Goal: Task Accomplishment & Management: Use online tool/utility

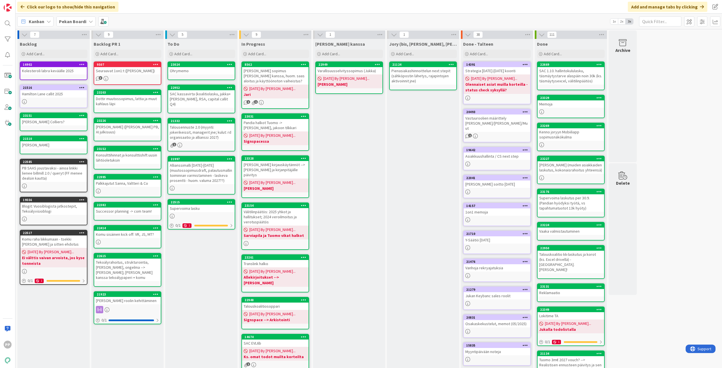
click at [338, 157] on div "[PERSON_NAME] kanssa Add Card... 22949 Varallisuusselvityssopimus ([PERSON_NAME…" at bounding box center [349, 269] width 72 height 461
click at [357, 156] on div "[PERSON_NAME] kanssa Add Card... 22949 Varallisuusselvityssopimus ([PERSON_NAME…" at bounding box center [349, 269] width 72 height 461
click at [345, 281] on div "[PERSON_NAME] kanssa Add Card... 22949 Varallisuusselvityssopimus ([PERSON_NAME…" at bounding box center [349, 269] width 72 height 461
click at [347, 277] on div "[PERSON_NAME] kanssa Add Card... 22949 Varallisuusselvityssopimus ([PERSON_NAME…" at bounding box center [349, 269] width 72 height 461
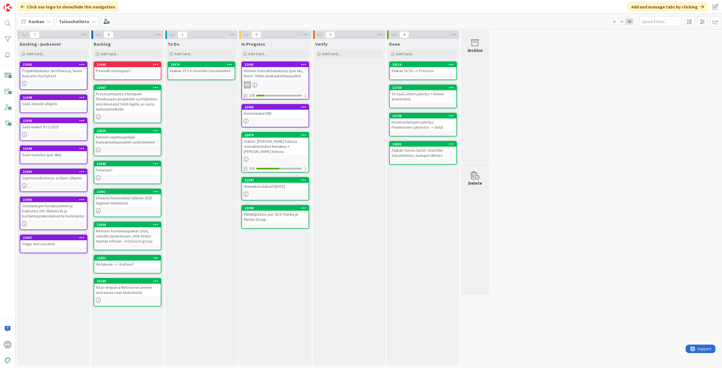
click at [272, 76] on div "Kennon transaktiolaskutus (per kk), huom. Telian asiakaskohtaisuudet!" at bounding box center [275, 73] width 67 height 12
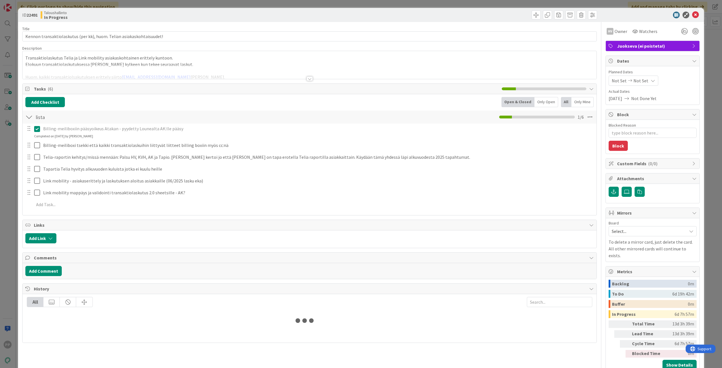
type textarea "x"
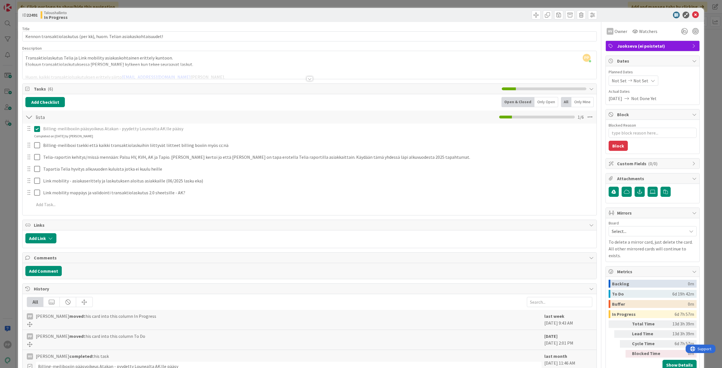
click at [19, 92] on div "ID 22491 Taloushallinto In Progress Title 69 / 128 Kennon transaktiolaskutus (p…" at bounding box center [361, 220] width 686 height 425
click at [205, 72] on div at bounding box center [310, 72] width 574 height 14
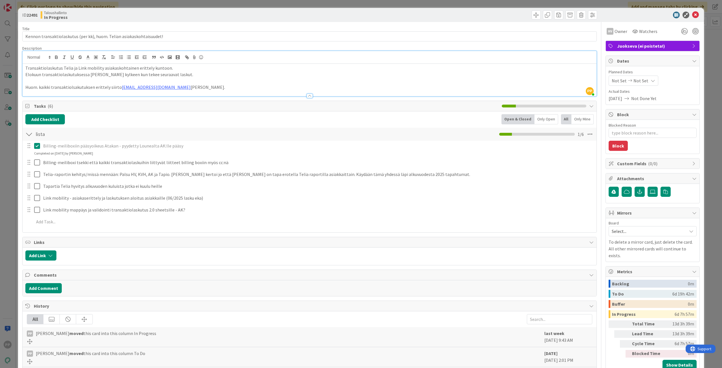
click at [196, 87] on p "Huom. kaikki transaktiolsakutuksen erittely siirto billing@pandia.fi ellei jo o…" at bounding box center [309, 87] width 569 height 6
click at [198, 87] on p "Huom. kaikki transaktiolsakutuksen erittely siirto billing@pandia.fi ellei jo o…" at bounding box center [309, 87] width 569 height 6
click at [237, 26] on div "Title 69 / 128" at bounding box center [309, 28] width 575 height 5
click at [239, 13] on div "Taloushallinto In Progress" at bounding box center [175, 14] width 268 height 9
click at [240, 6] on div "ID 22491 Taloushallinto In Progress Title 69 / 128 Kennon transaktiolaskutus (p…" at bounding box center [361, 184] width 722 height 368
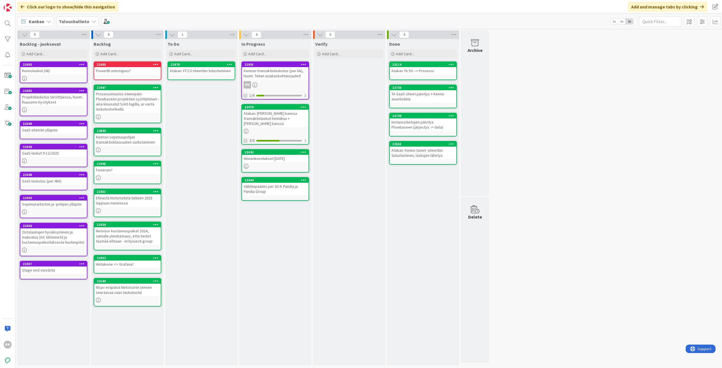
click at [203, 130] on div "To Do Add Card... 22470 Atakan: FF2.0 sheettiin tutustuminen" at bounding box center [201, 202] width 72 height 327
